Goal: Task Accomplishment & Management: Manage account settings

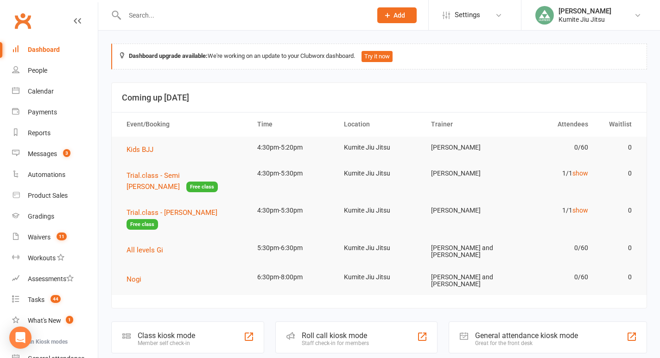
click at [153, 13] on input "text" at bounding box center [243, 15] width 243 height 13
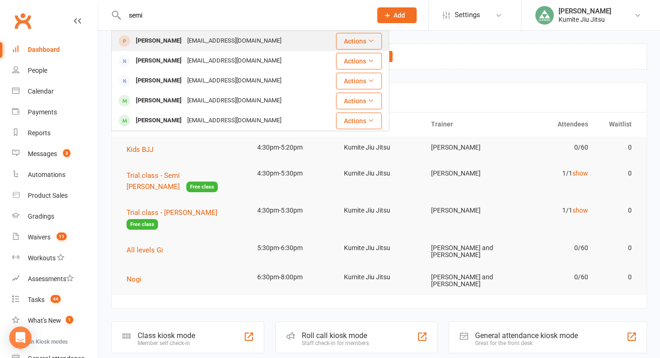
type input "semi"
click at [166, 43] on div "[PERSON_NAME]" at bounding box center [158, 40] width 51 height 13
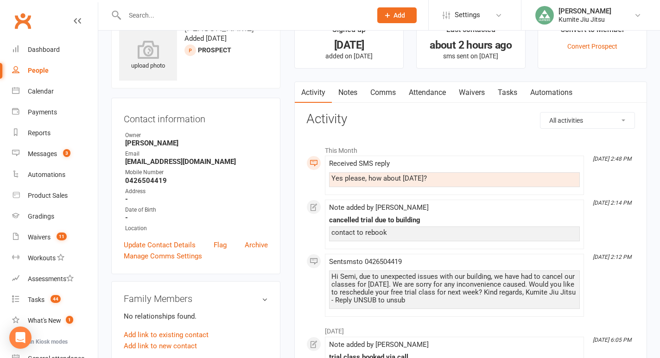
scroll to position [29, 0]
click at [425, 92] on link "Attendance" at bounding box center [427, 92] width 50 height 21
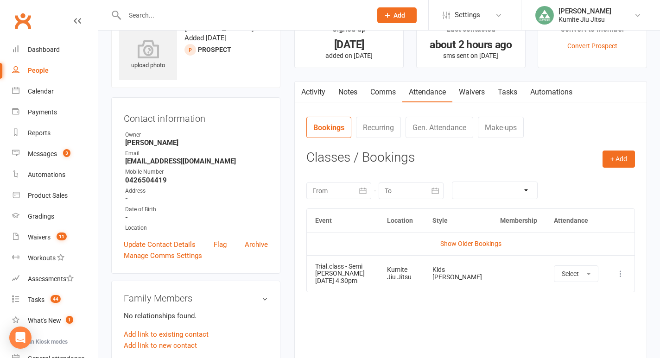
click at [619, 278] on icon at bounding box center [620, 273] width 9 height 9
click at [564, 332] on link "Remove booking" at bounding box center [580, 329] width 92 height 19
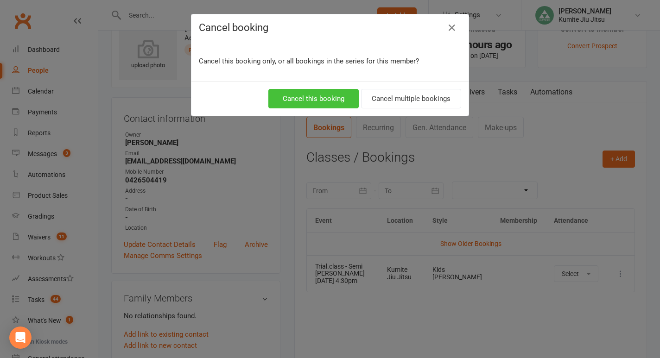
click at [347, 98] on button "Cancel this booking" at bounding box center [313, 98] width 90 height 19
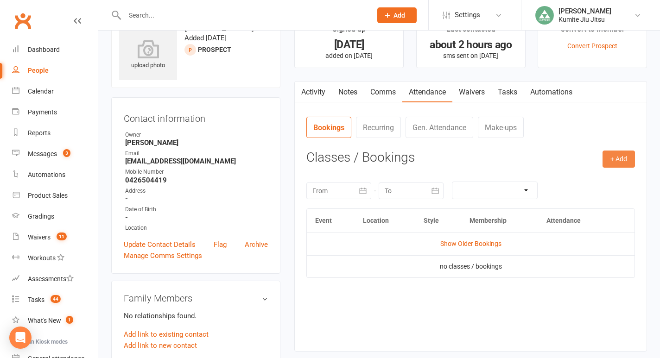
click at [616, 157] on button "+ Add" at bounding box center [618, 159] width 32 height 17
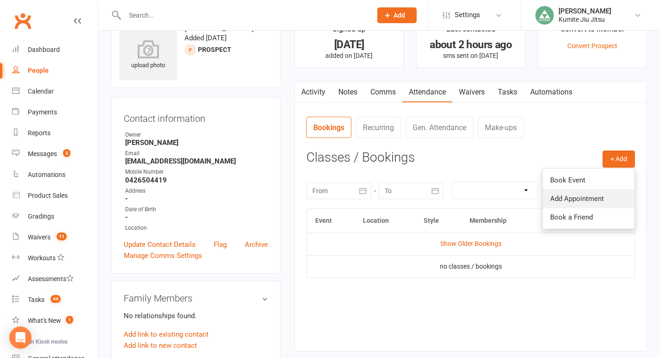
click at [571, 200] on link "Add Appointment" at bounding box center [588, 198] width 92 height 19
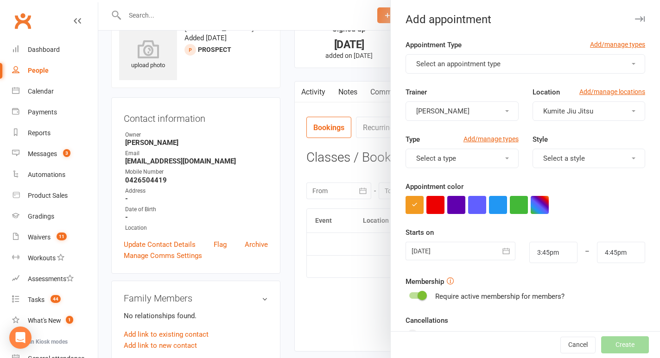
click at [474, 63] on span "Select an appointment type" at bounding box center [458, 64] width 84 height 8
click at [454, 85] on link "Trial.class" at bounding box center [452, 86] width 92 height 19
click at [571, 153] on button "Select a style" at bounding box center [588, 158] width 113 height 19
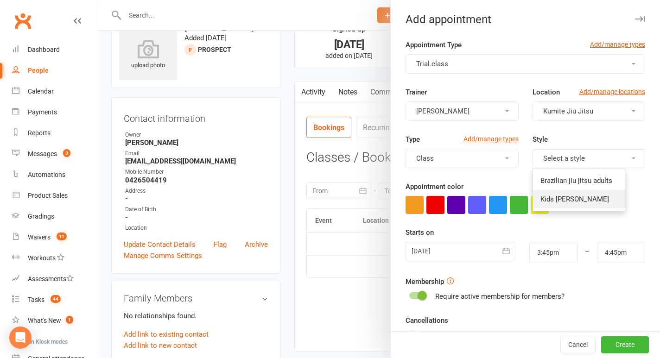
click at [557, 201] on span "Kids [PERSON_NAME]" at bounding box center [574, 199] width 69 height 8
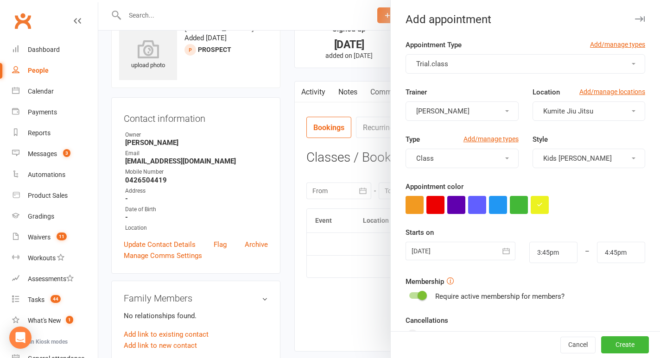
click at [505, 250] on icon "button" at bounding box center [505, 250] width 9 height 9
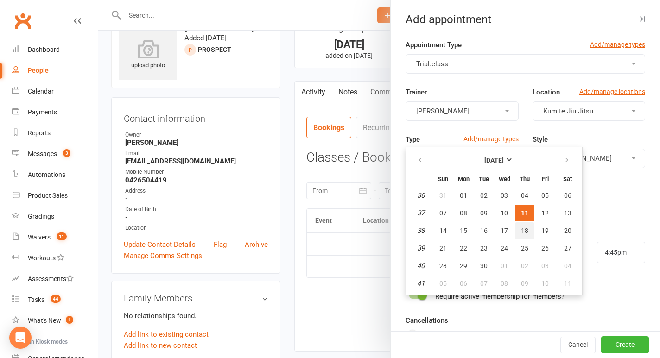
click at [524, 233] on span "18" at bounding box center [524, 230] width 7 height 7
type input "[DATE]"
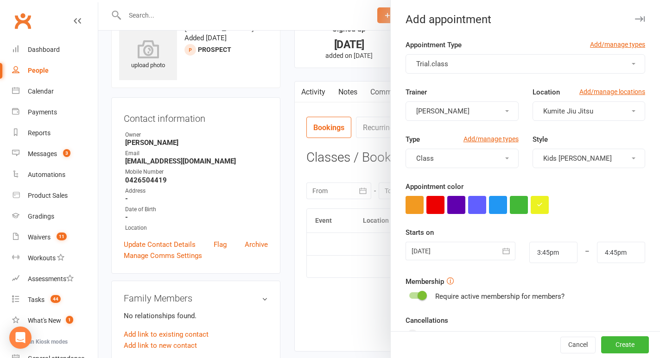
click at [418, 294] on span at bounding box center [421, 295] width 9 height 9
click at [409, 294] on input "checkbox" at bounding box center [409, 294] width 0 height 0
click at [561, 251] on input "3:45pm" at bounding box center [553, 252] width 48 height 21
type input "4:30pm"
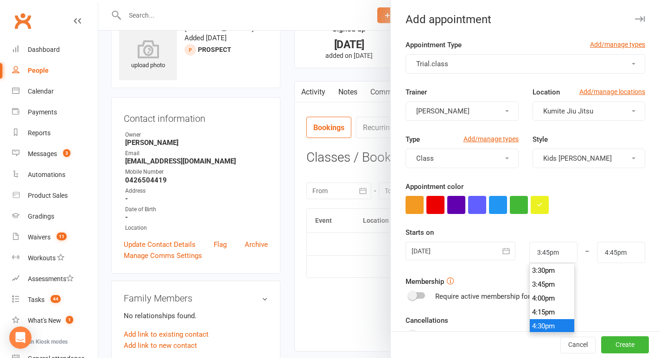
type input "5:30pm"
click at [544, 326] on li "4:30pm" at bounding box center [551, 326] width 44 height 14
click at [620, 342] on button "Create" at bounding box center [625, 345] width 48 height 17
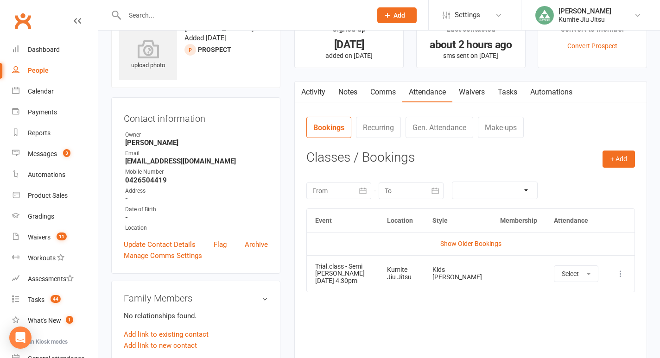
drag, startPoint x: 341, startPoint y: 290, endPoint x: 313, endPoint y: 282, distance: 29.5
click at [313, 282] on td "Trial.class - Semi [PERSON_NAME] [DATE] 4:30pm" at bounding box center [343, 273] width 72 height 37
copy td "[DATE] 4:30pm"
click at [389, 85] on link "Comms" at bounding box center [383, 92] width 38 height 21
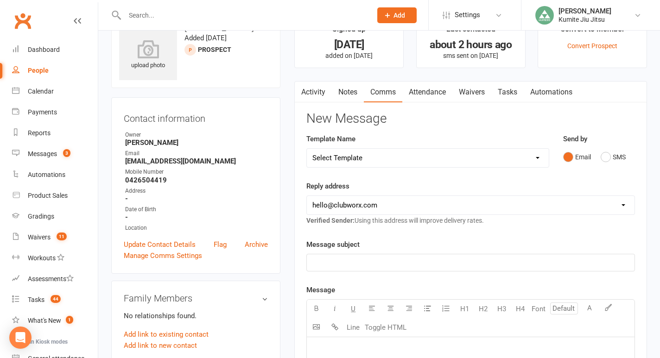
click at [448, 158] on select "Select Template [SMS] [Default template - review before using] Update credit ca…" at bounding box center [428, 158] width 242 height 19
select select "9"
click at [307, 149] on select "Select Template [SMS] [Default template - review before using] Update credit ca…" at bounding box center [428, 158] width 242 height 19
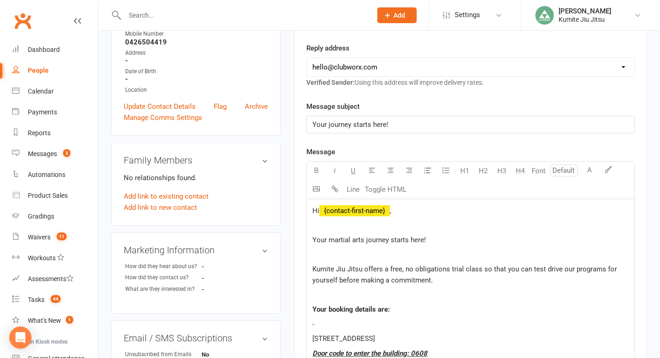
scroll to position [168, 0]
click at [342, 318] on p "-" at bounding box center [470, 323] width 316 height 11
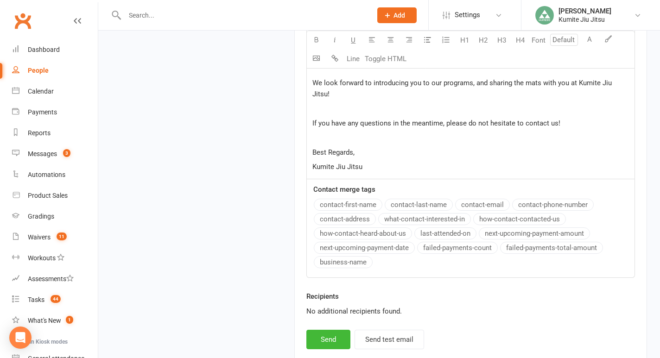
scroll to position [1000, 0]
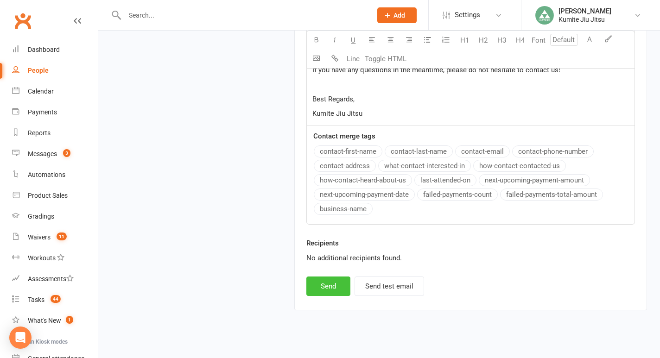
click at [326, 277] on button "Send" at bounding box center [328, 286] width 44 height 19
select select
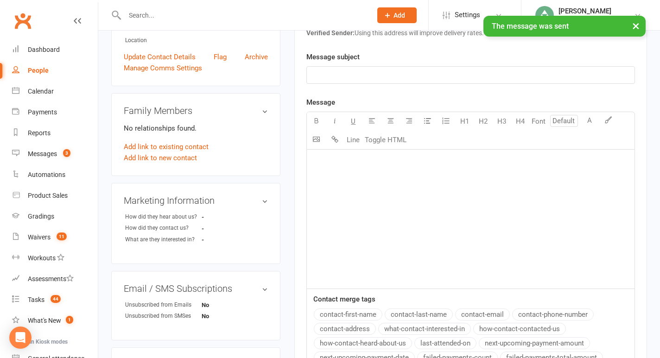
scroll to position [0, 0]
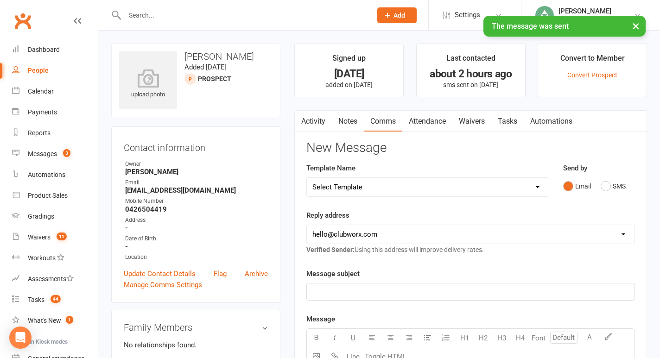
click at [516, 120] on link "Tasks" at bounding box center [507, 121] width 32 height 21
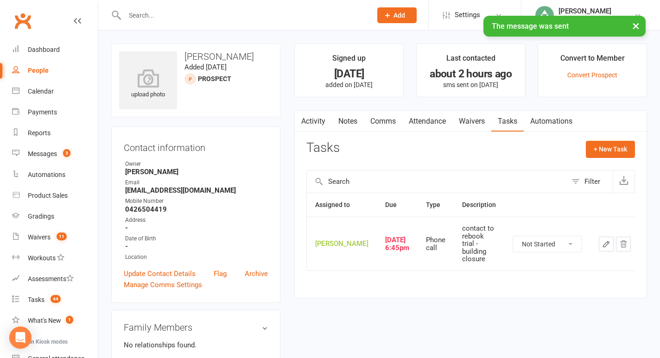
click at [602, 248] on icon "button" at bounding box center [606, 244] width 8 height 8
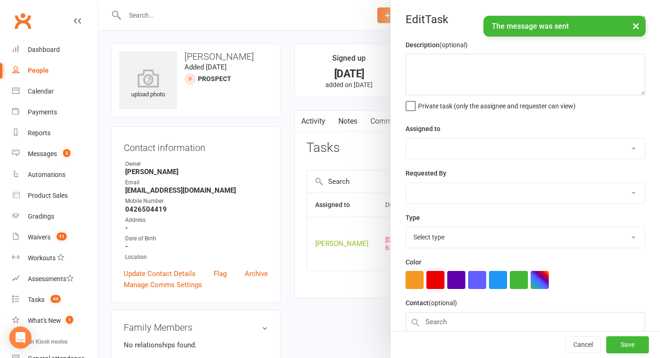
type textarea "contact to rebook trial - building closure"
select select "49706"
type input "[DATE]"
type input "6:45pm"
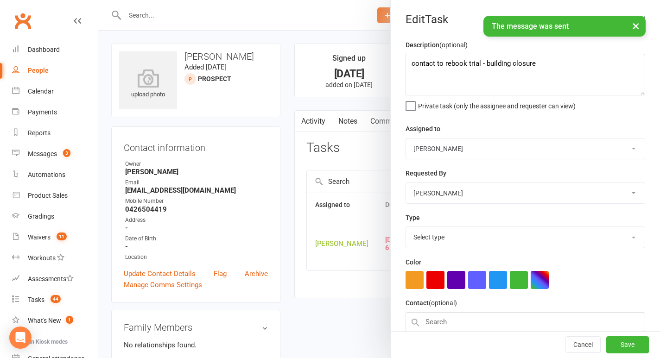
select select "28624"
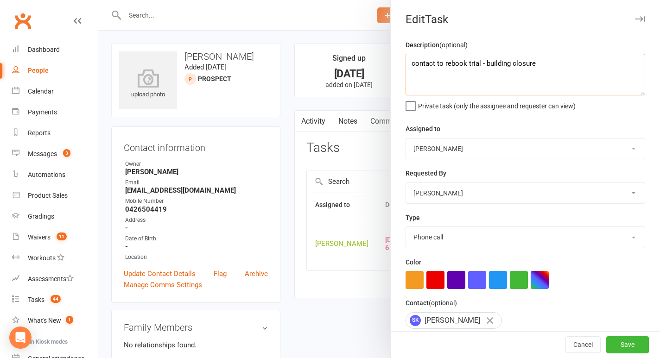
drag, startPoint x: 542, startPoint y: 62, endPoint x: 384, endPoint y: 47, distance: 158.6
click at [98, 0] on react-component "Edit Task Description (optional) contact to rebook trial - building closure Pri…" at bounding box center [98, 0] width 0 height 0
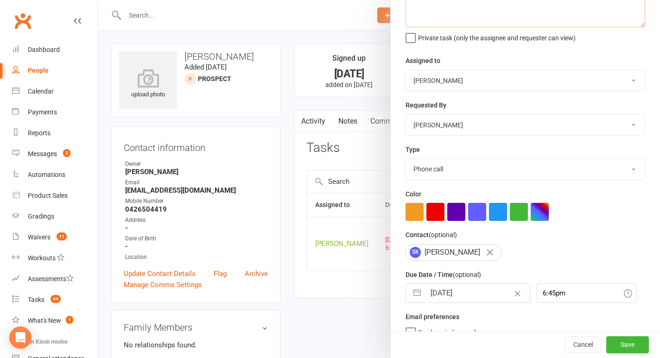
scroll to position [84, 0]
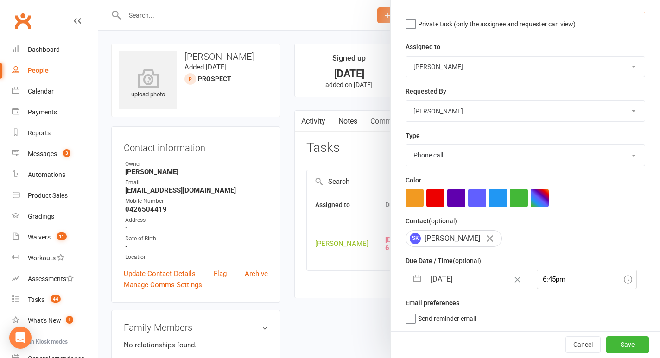
type textarea "sms trial reminder"
click at [417, 276] on button "button" at bounding box center [417, 279] width 17 height 19
select select "7"
select select "2025"
select select "8"
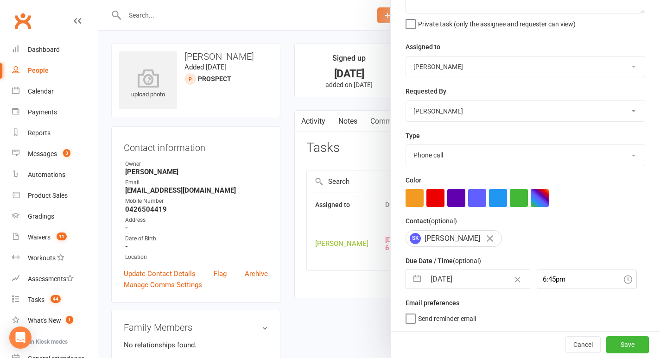
select select "2025"
select select "9"
select select "2025"
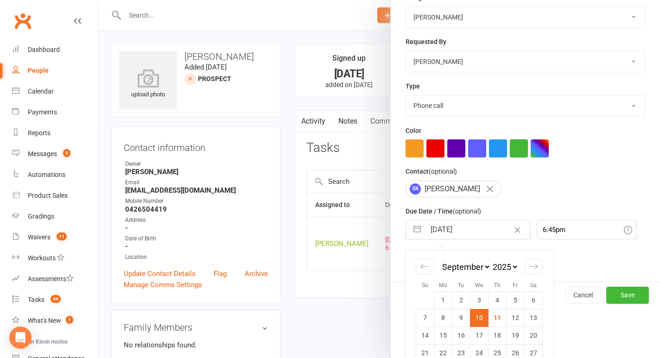
scroll to position [165, 0]
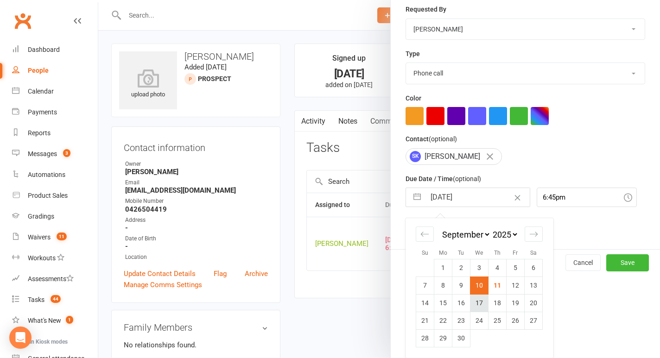
click at [479, 305] on td "17" at bounding box center [479, 303] width 18 height 18
type input "[DATE]"
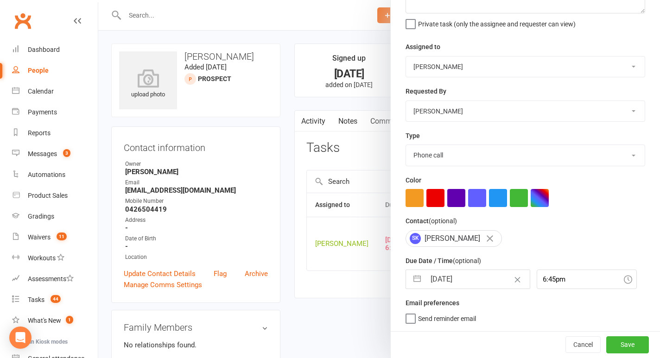
scroll to position [84, 0]
click at [625, 342] on button "Save" at bounding box center [627, 344] width 43 height 17
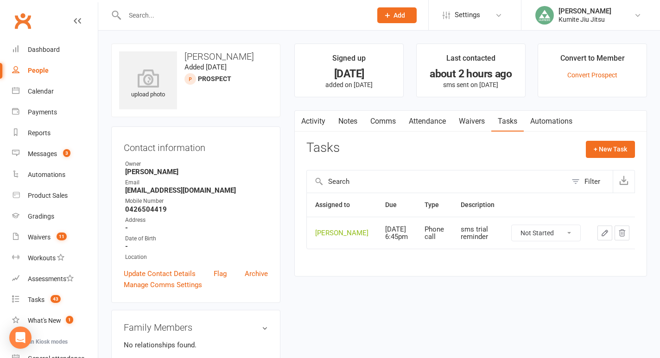
click at [386, 123] on link "Comms" at bounding box center [383, 121] width 38 height 21
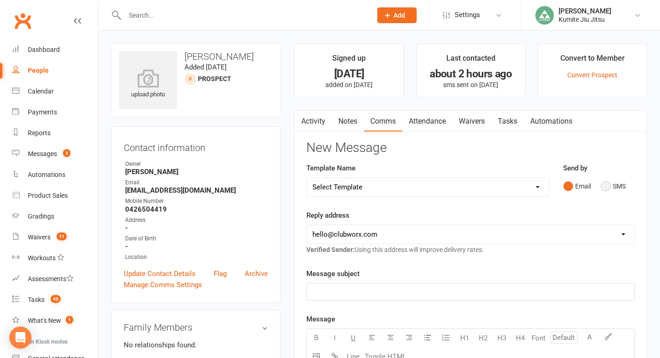
click at [611, 187] on button "SMS" at bounding box center [612, 186] width 25 height 18
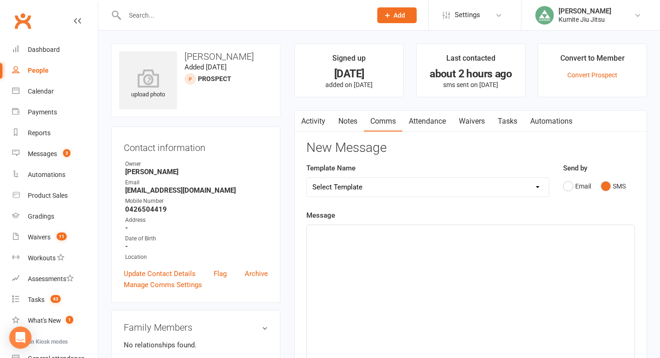
click at [348, 251] on div "﻿" at bounding box center [471, 294] width 328 height 139
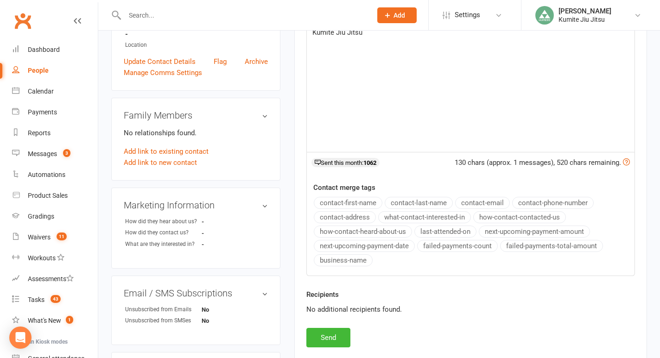
scroll to position [213, 0]
click at [331, 340] on button "Send" at bounding box center [328, 337] width 44 height 19
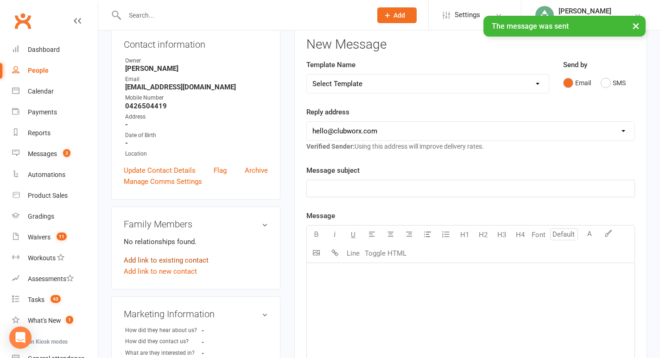
scroll to position [0, 0]
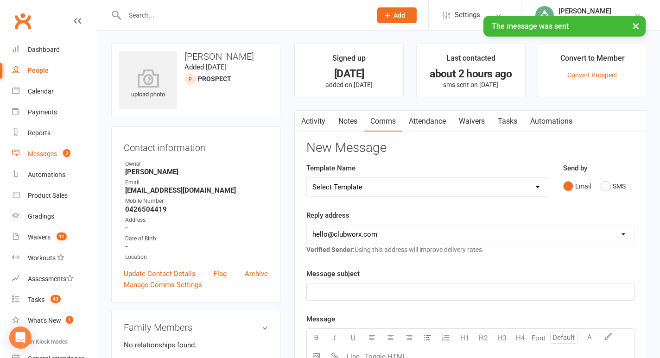
click at [62, 154] on count-badge "3" at bounding box center [64, 153] width 12 height 7
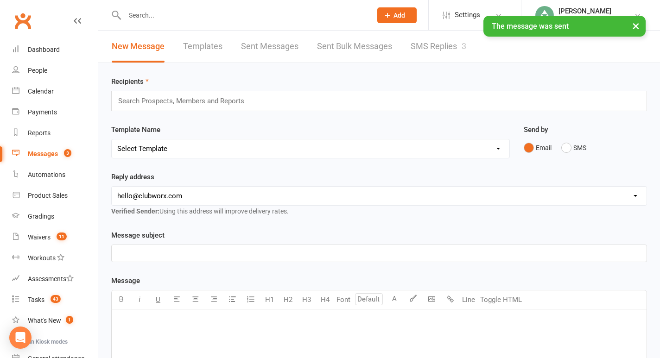
click at [444, 40] on link "SMS Replies 3" at bounding box center [438, 47] width 56 height 32
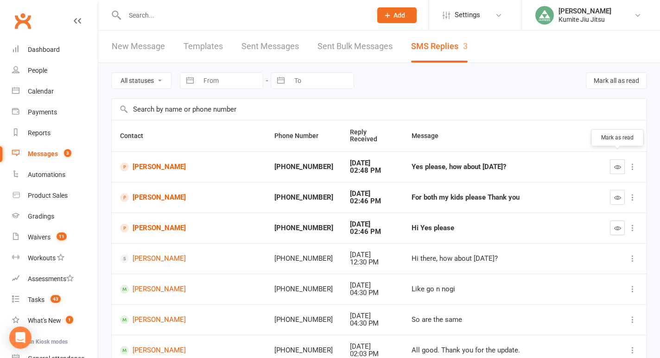
click at [618, 164] on icon "button" at bounding box center [617, 167] width 7 height 7
click at [614, 194] on icon "button" at bounding box center [617, 197] width 7 height 7
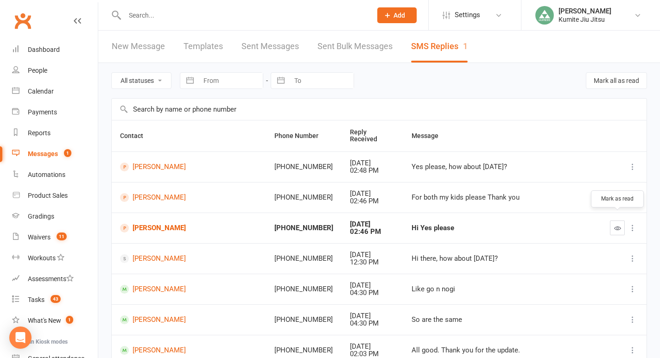
click at [620, 225] on icon "button" at bounding box center [617, 228] width 7 height 7
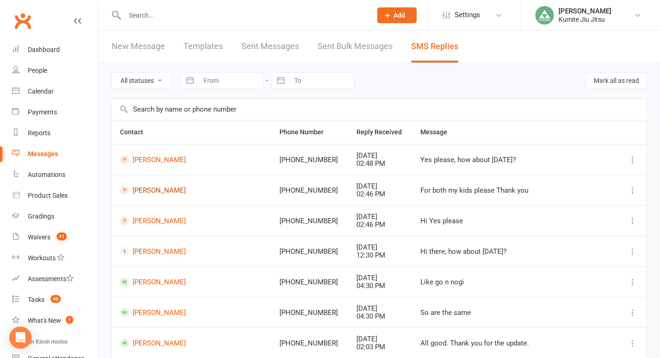
click at [156, 190] on link "[PERSON_NAME]" at bounding box center [191, 190] width 143 height 9
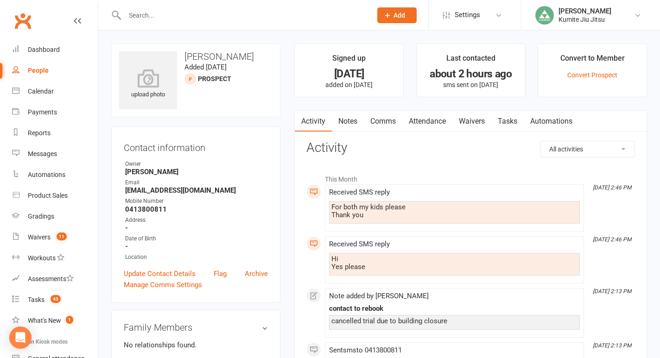
click at [477, 122] on link "Waivers" at bounding box center [471, 121] width 39 height 21
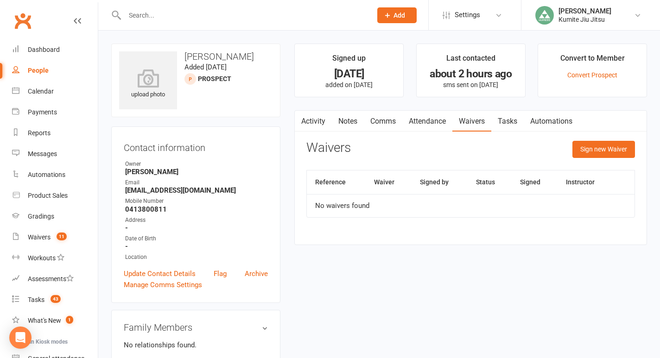
click at [510, 124] on link "Tasks" at bounding box center [507, 121] width 32 height 21
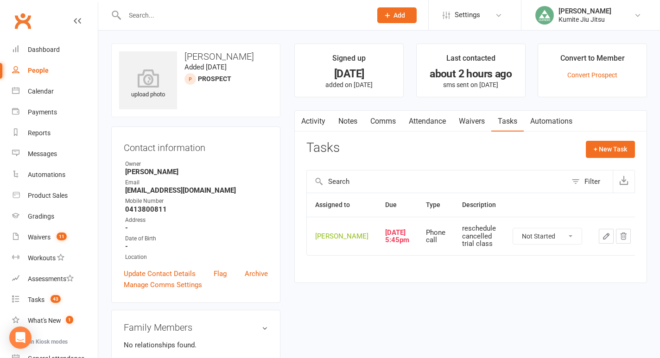
click at [603, 239] on icon "button" at bounding box center [606, 236] width 6 height 6
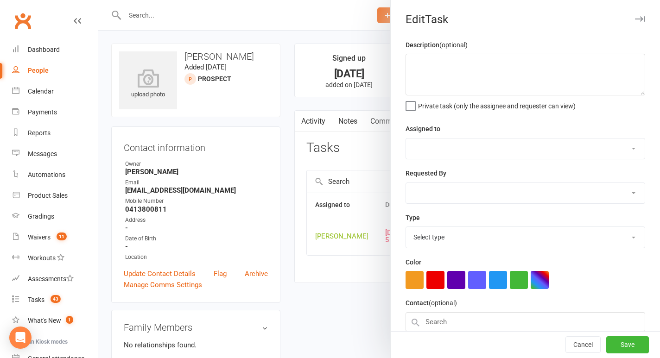
type textarea "reschedule cancelled trial class"
select select "49706"
type input "[DATE]"
type input "5:45pm"
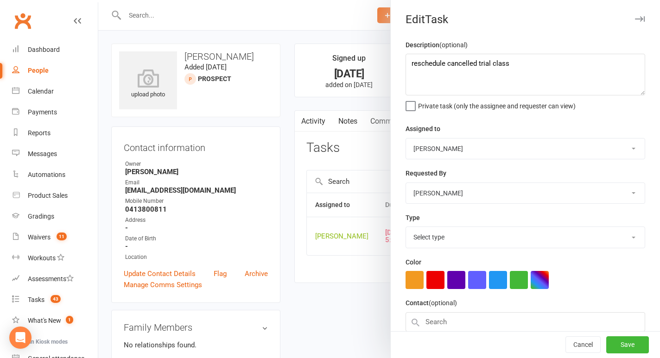
select select "28624"
click at [354, 212] on div at bounding box center [378, 179] width 561 height 358
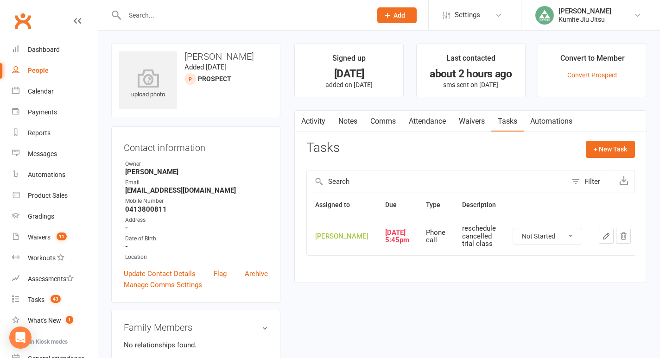
click at [421, 126] on link "Attendance" at bounding box center [427, 121] width 50 height 21
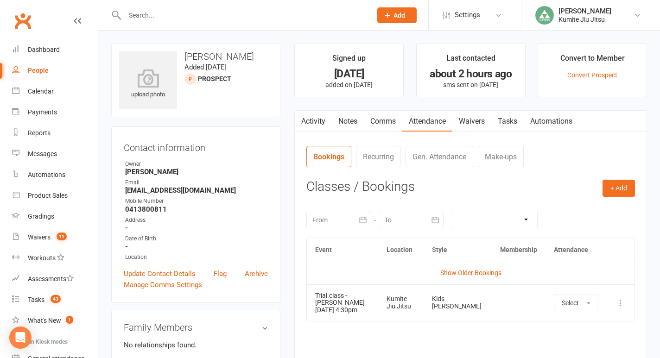
click at [622, 304] on icon at bounding box center [620, 302] width 9 height 9
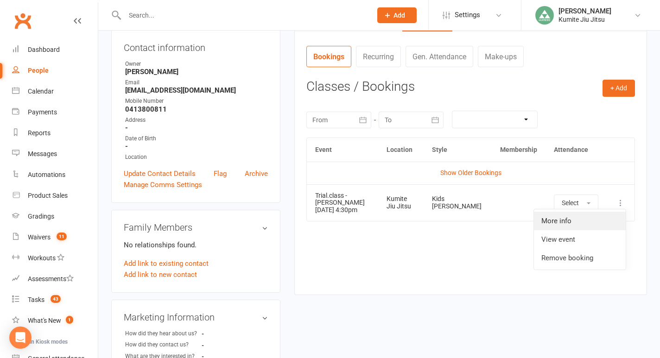
scroll to position [102, 0]
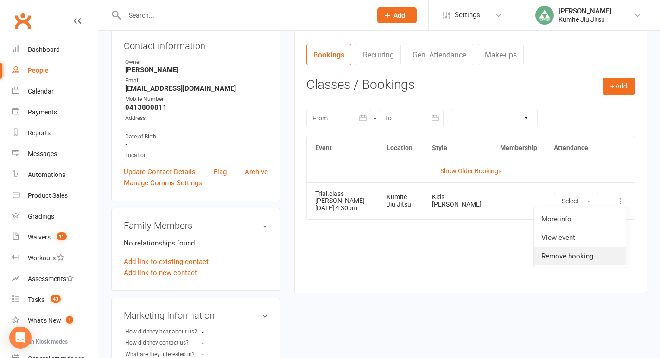
click at [580, 253] on link "Remove booking" at bounding box center [580, 256] width 92 height 19
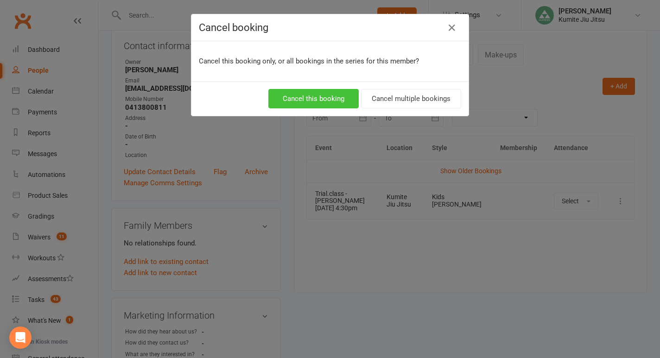
click at [334, 98] on button "Cancel this booking" at bounding box center [313, 98] width 90 height 19
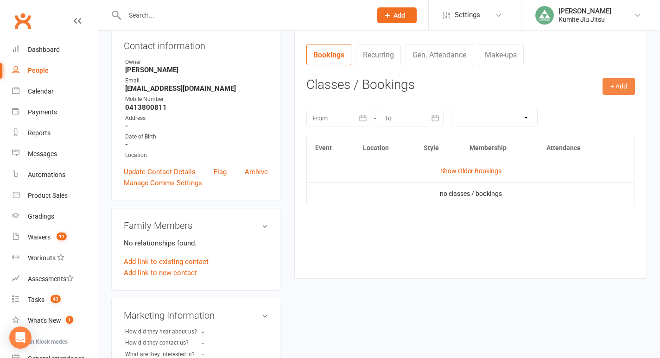
click at [617, 84] on button "+ Add" at bounding box center [618, 86] width 32 height 17
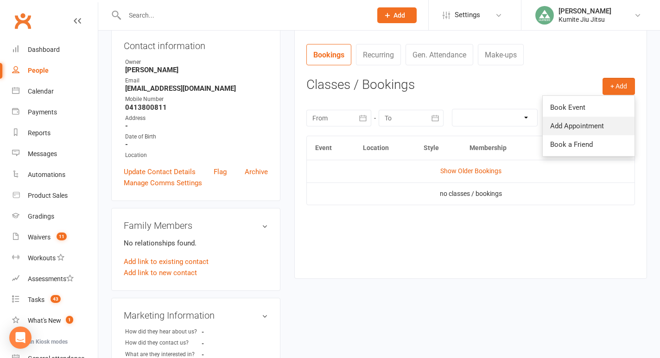
click at [580, 126] on link "Add Appointment" at bounding box center [588, 126] width 92 height 19
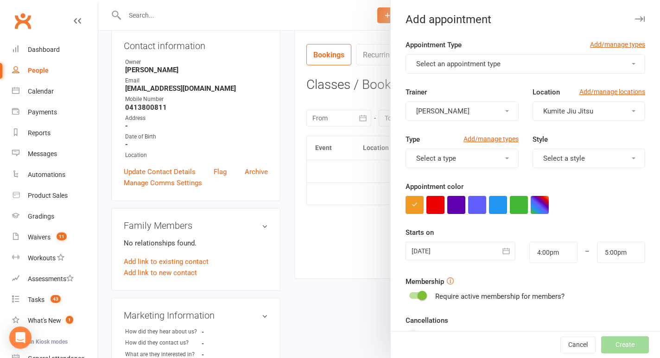
click at [457, 64] on span "Select an appointment type" at bounding box center [458, 64] width 84 height 8
click at [450, 88] on link "Trial.class" at bounding box center [452, 86] width 92 height 19
click at [572, 164] on button "Select a style" at bounding box center [588, 158] width 113 height 19
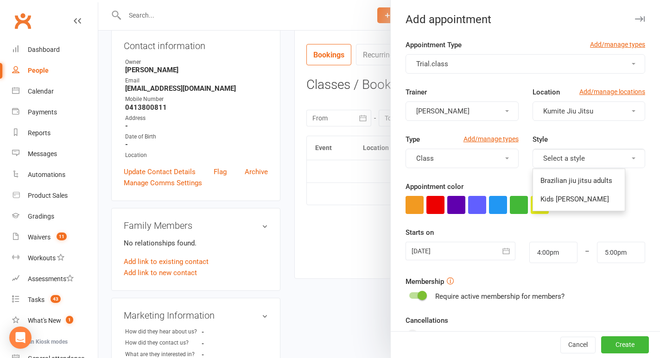
click at [572, 164] on button "Select a style" at bounding box center [588, 158] width 113 height 19
click at [567, 201] on span "Kids [PERSON_NAME]" at bounding box center [574, 199] width 69 height 8
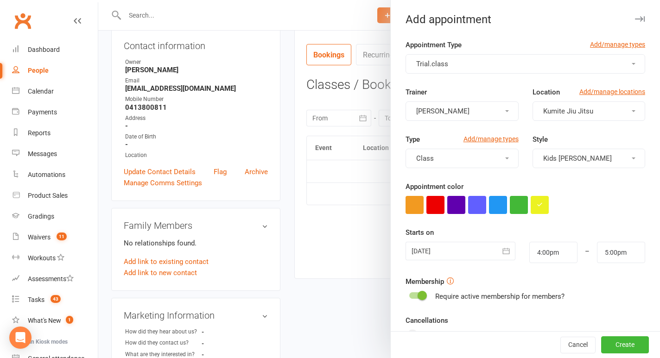
click at [505, 251] on icon "button" at bounding box center [505, 250] width 9 height 9
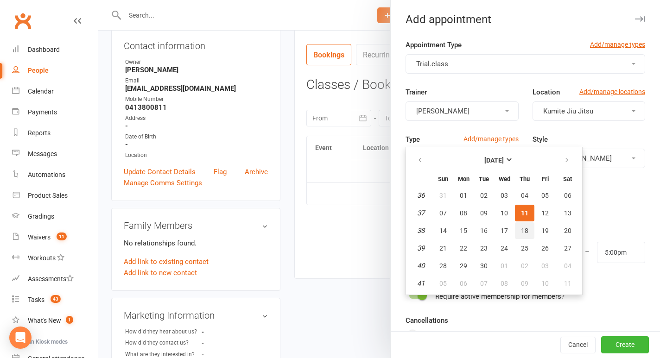
click at [523, 233] on span "18" at bounding box center [524, 230] width 7 height 7
type input "[DATE]"
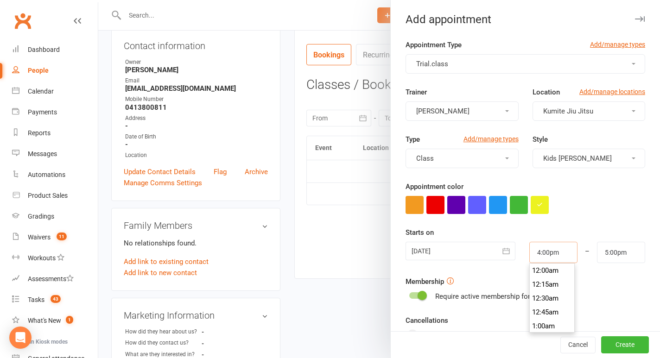
click at [546, 252] on input "4:00pm" at bounding box center [553, 252] width 48 height 21
type input "4:30pm"
type input "5:30pm"
click at [541, 310] on li "4:30pm" at bounding box center [551, 312] width 44 height 14
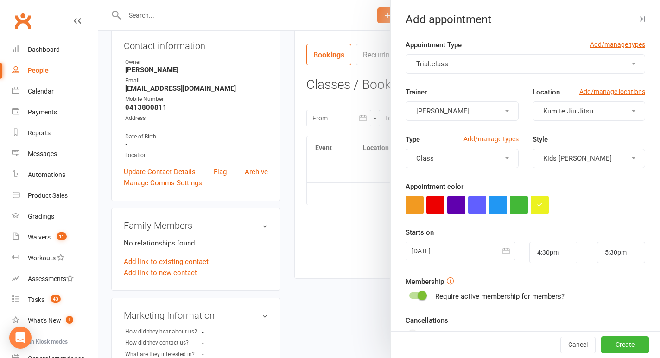
click at [417, 294] on span at bounding box center [421, 295] width 9 height 9
click at [409, 294] on input "checkbox" at bounding box center [409, 294] width 0 height 0
click at [616, 340] on button "Create" at bounding box center [625, 345] width 48 height 17
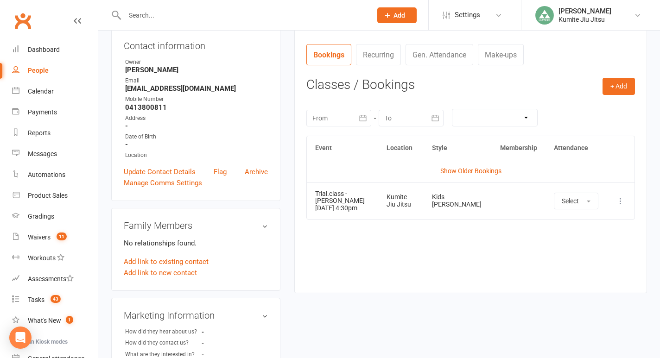
drag, startPoint x: 376, startPoint y: 210, endPoint x: 313, endPoint y: 209, distance: 63.0
click at [313, 209] on td "Trial.class - [PERSON_NAME] [DATE] 4:30pm" at bounding box center [342, 201] width 71 height 37
copy td "[DATE] 4:30pm"
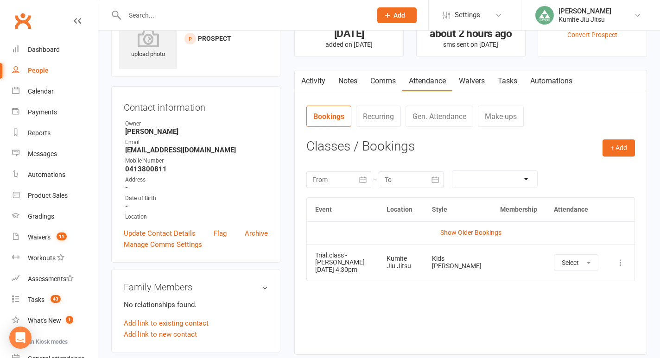
scroll to position [0, 0]
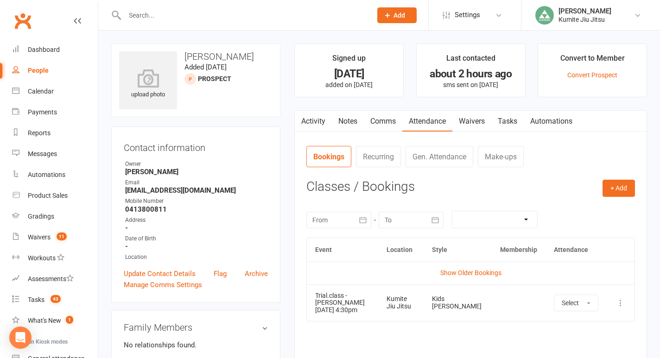
click at [386, 123] on link "Comms" at bounding box center [383, 121] width 38 height 21
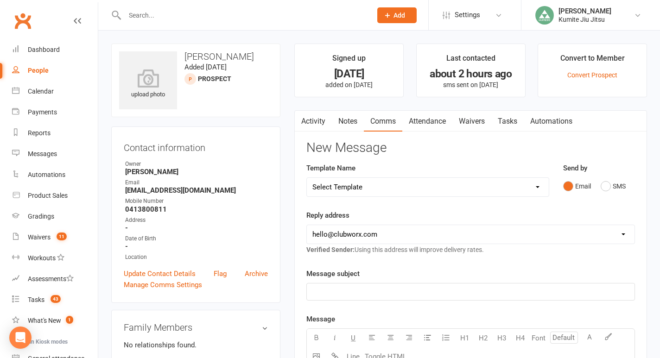
click at [372, 188] on select "Select Template [SMS] [Default template - review before using] Update credit ca…" at bounding box center [428, 187] width 242 height 19
select select "9"
click at [307, 178] on select "Select Template [SMS] [Default template - review before using] Update credit ca…" at bounding box center [428, 187] width 242 height 19
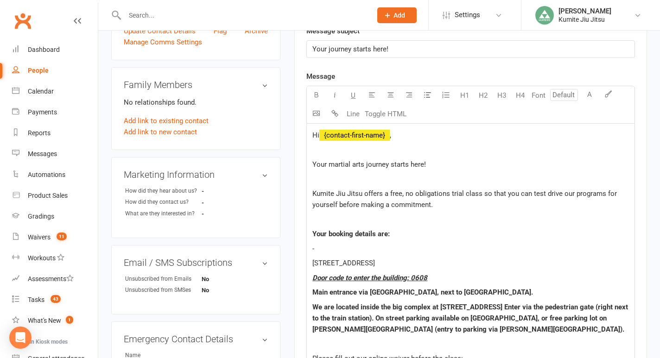
scroll to position [275, 0]
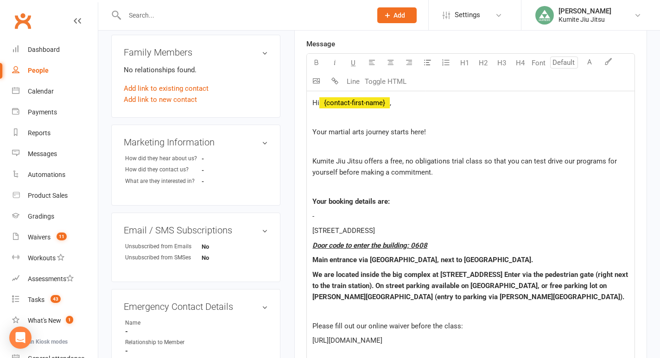
click at [345, 218] on p "-" at bounding box center [470, 216] width 316 height 11
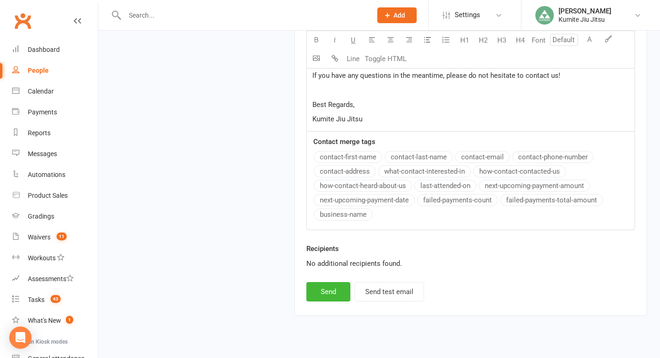
scroll to position [1000, 0]
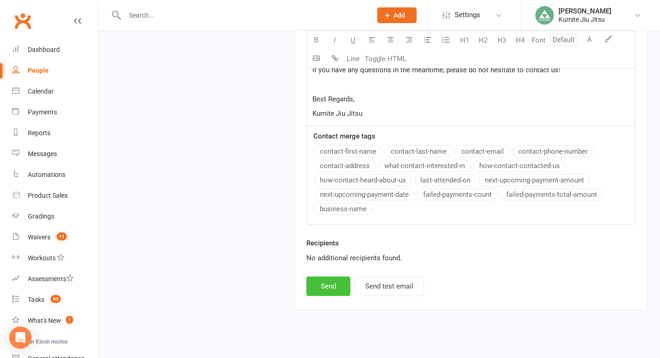
click at [340, 280] on button "Send" at bounding box center [328, 286] width 44 height 19
select select
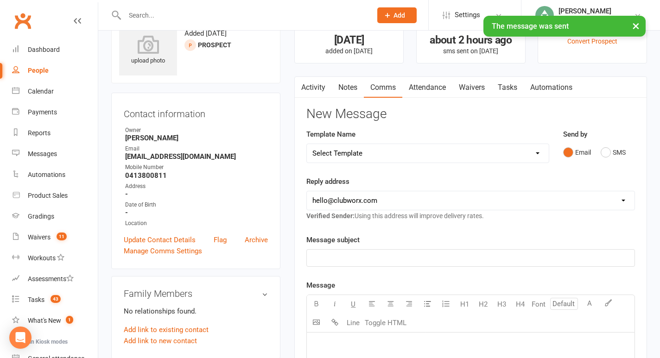
scroll to position [0, 0]
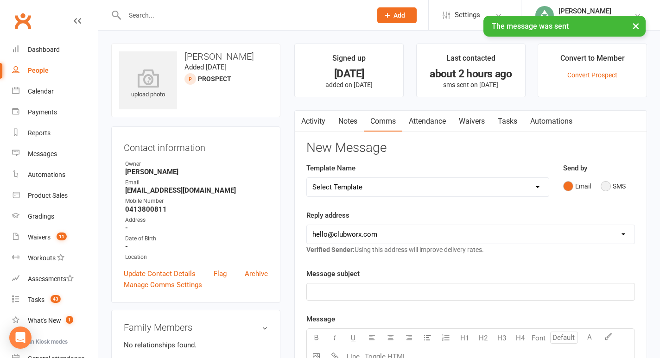
click at [617, 184] on button "SMS" at bounding box center [612, 186] width 25 height 18
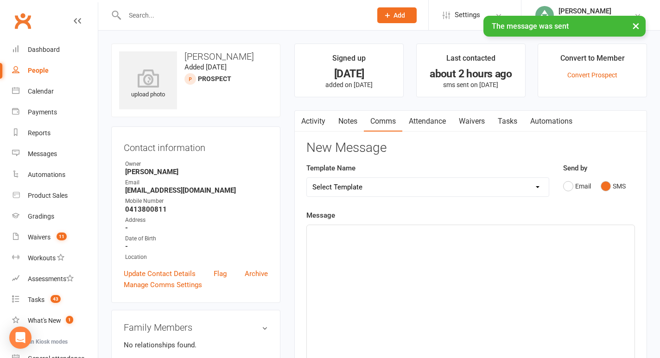
click at [359, 249] on div "﻿" at bounding box center [471, 294] width 328 height 139
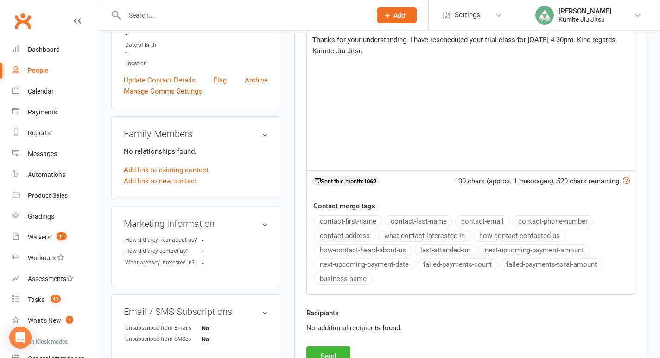
scroll to position [194, 0]
click at [329, 350] on button "Send" at bounding box center [328, 355] width 44 height 19
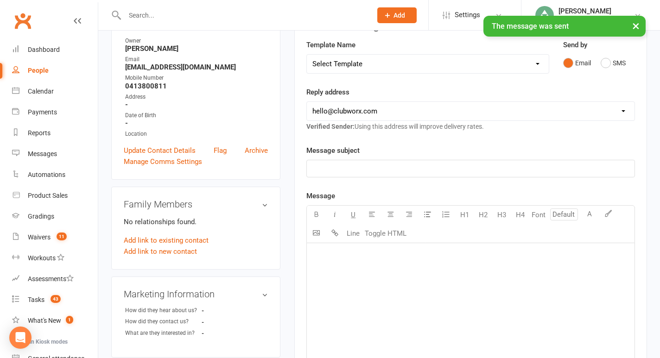
scroll to position [0, 0]
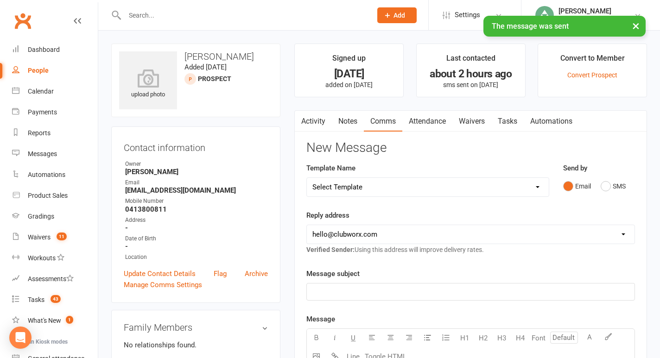
click at [516, 120] on link "Tasks" at bounding box center [507, 121] width 32 height 21
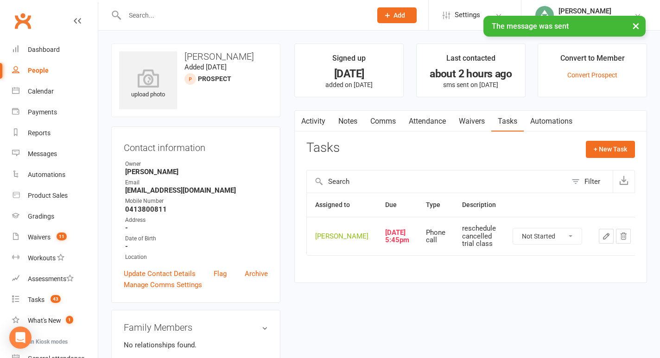
click at [602, 240] on icon "button" at bounding box center [606, 236] width 8 height 8
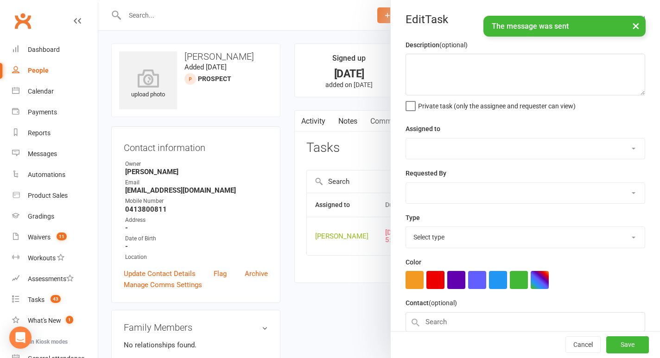
type textarea "reschedule cancelled trial class"
select select "49706"
type input "[DATE]"
type input "5:45pm"
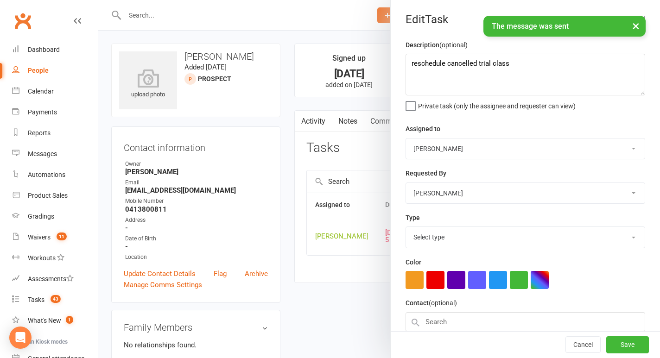
select select "28624"
drag, startPoint x: 522, startPoint y: 68, endPoint x: 373, endPoint y: 50, distance: 150.2
click at [98, 0] on react-component "Edit Task Description (optional) reschedule cancelled trial class Private task …" at bounding box center [98, 0] width 0 height 0
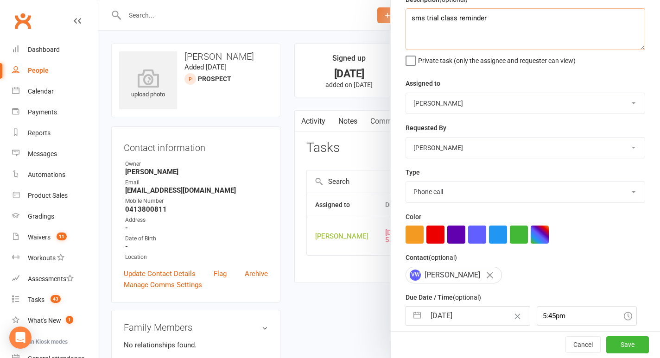
scroll to position [84, 0]
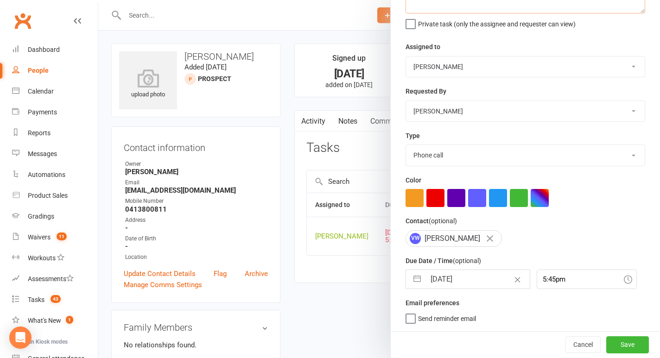
type textarea "sms trial class reminder"
click at [416, 281] on button "button" at bounding box center [417, 279] width 17 height 19
select select "7"
select select "2025"
select select "8"
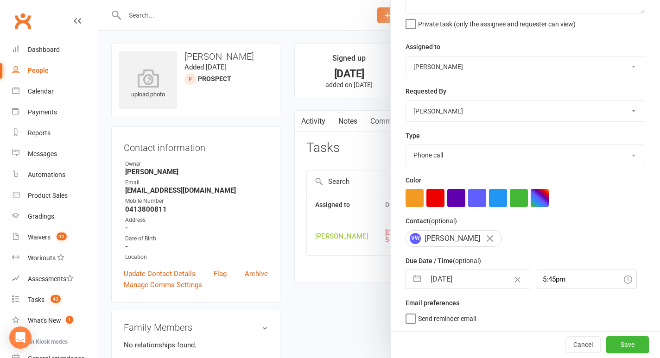
select select "2025"
select select "9"
select select "2025"
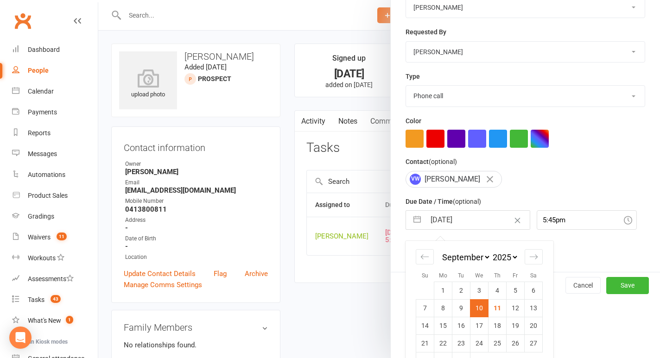
scroll to position [165, 0]
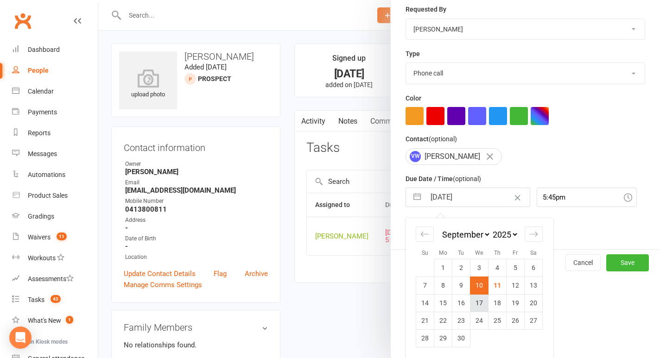
click at [483, 303] on td "17" at bounding box center [479, 303] width 18 height 18
type input "[DATE]"
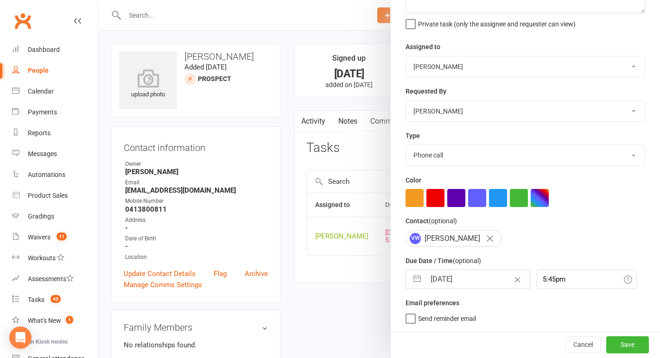
scroll to position [84, 0]
click at [623, 343] on button "Save" at bounding box center [627, 344] width 43 height 17
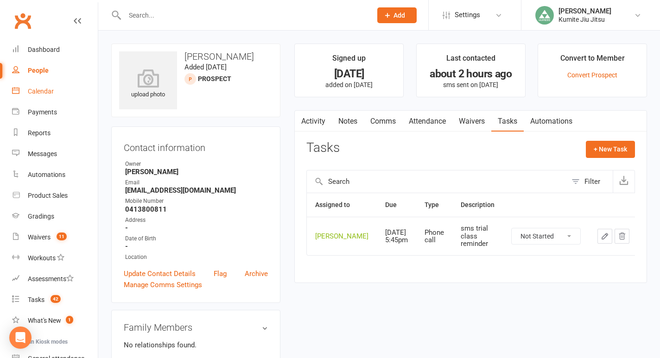
click at [49, 99] on link "Calendar" at bounding box center [55, 91] width 86 height 21
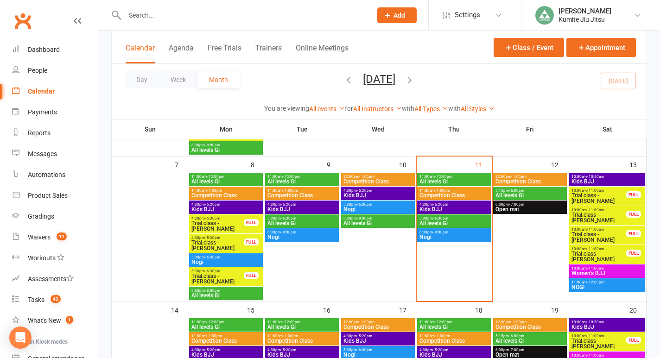
scroll to position [185, 0]
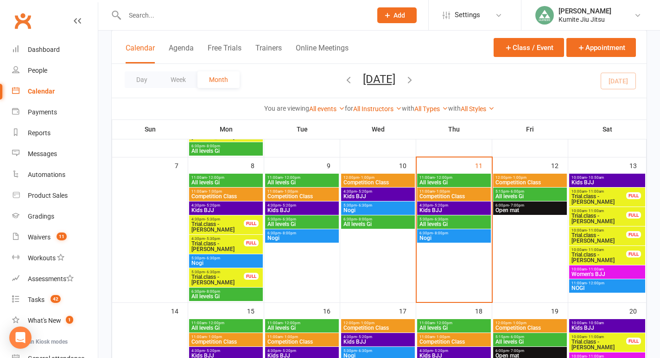
click at [247, 278] on div "FULL" at bounding box center [251, 276] width 15 height 7
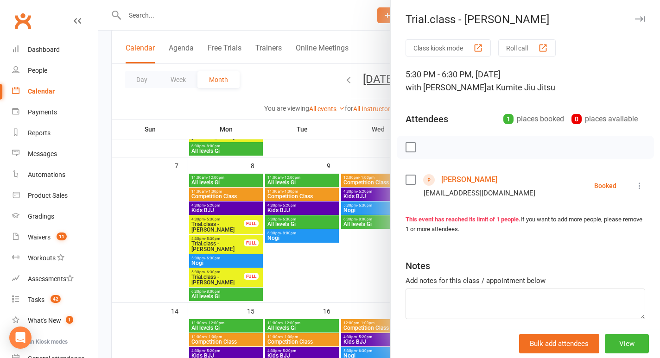
click at [453, 179] on link "[PERSON_NAME]" at bounding box center [469, 179] width 56 height 15
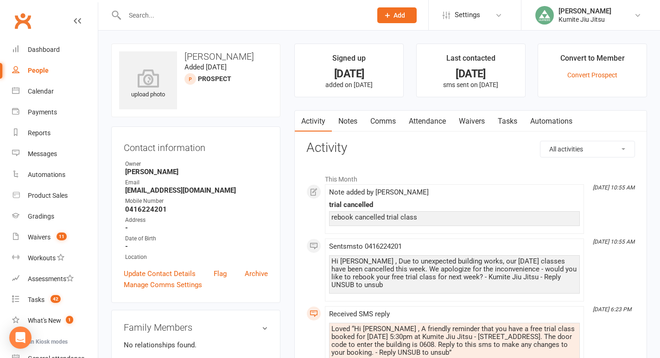
click at [353, 121] on link "Notes" at bounding box center [348, 121] width 32 height 21
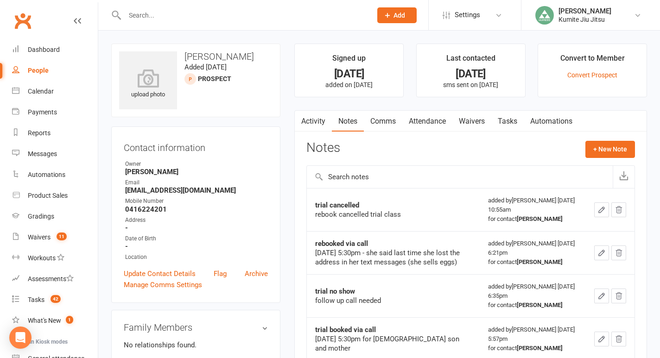
click at [505, 120] on link "Tasks" at bounding box center [507, 121] width 32 height 21
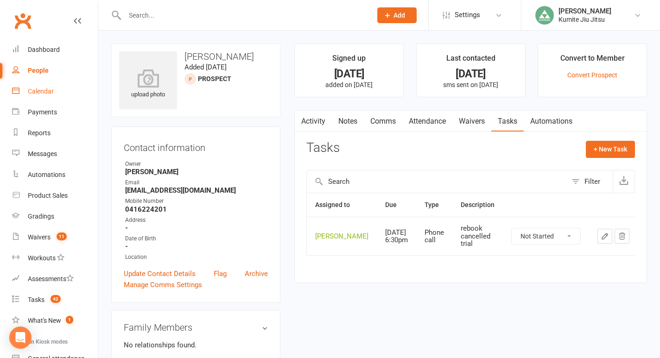
click at [42, 98] on link "Calendar" at bounding box center [55, 91] width 86 height 21
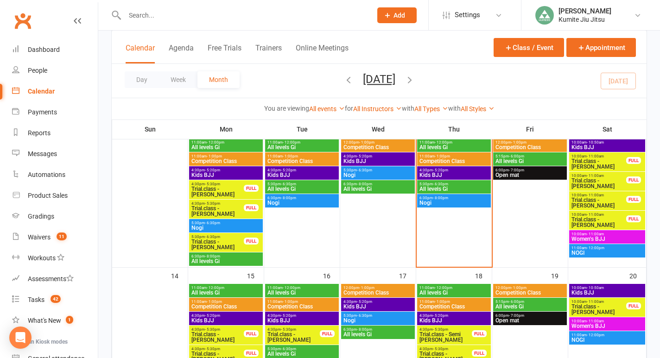
scroll to position [183, 0]
